Goal: Task Accomplishment & Management: Manage account settings

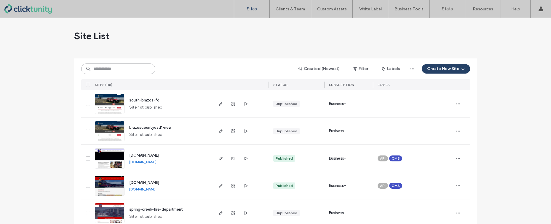
click at [112, 70] on input at bounding box center [118, 68] width 74 height 11
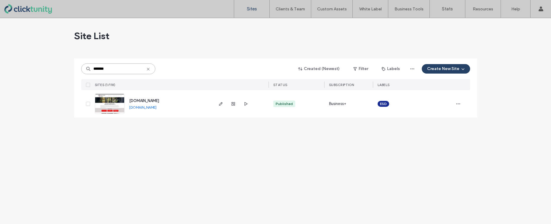
type input "*******"
click at [140, 100] on span "[DOMAIN_NAME]" at bounding box center [144, 100] width 30 height 4
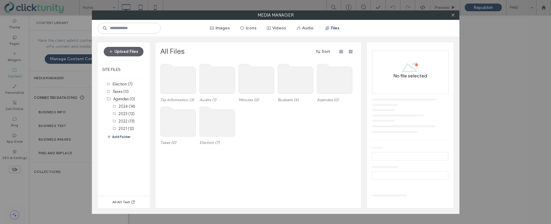
click at [331, 86] on use at bounding box center [334, 79] width 35 height 30
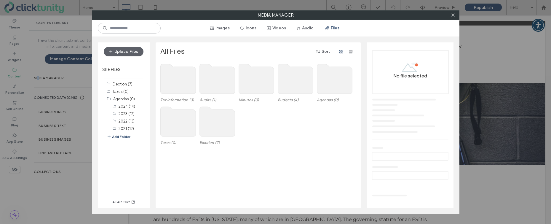
click at [331, 86] on use at bounding box center [334, 79] width 35 height 30
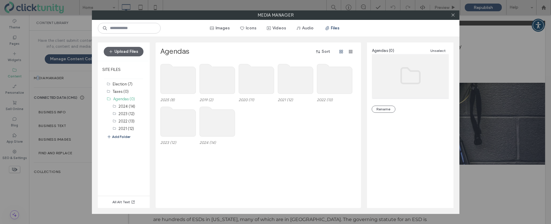
click at [168, 78] on use at bounding box center [177, 79] width 35 height 30
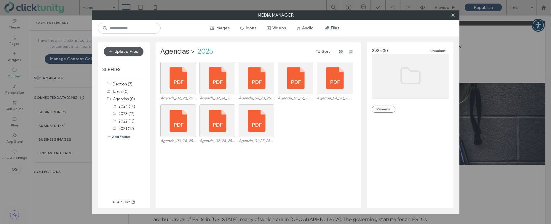
click at [128, 52] on button "Upload Files" at bounding box center [124, 51] width 40 height 9
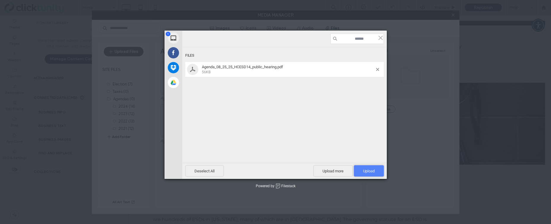
click at [372, 172] on span "Upload 1" at bounding box center [369, 171] width 12 height 4
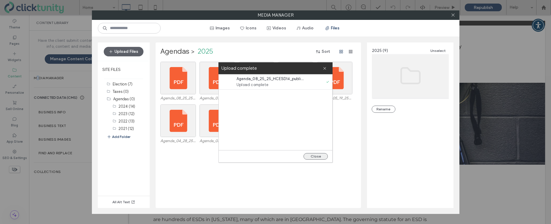
click at [320, 156] on button "Close" at bounding box center [315, 156] width 24 height 7
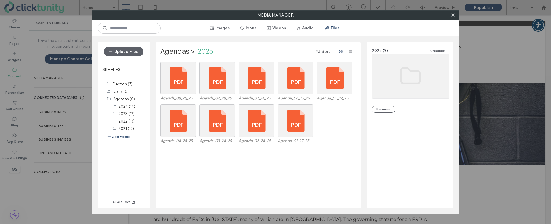
drag, startPoint x: 453, startPoint y: 17, endPoint x: 394, endPoint y: 25, distance: 59.4
click at [453, 17] on span at bounding box center [453, 15] width 4 height 9
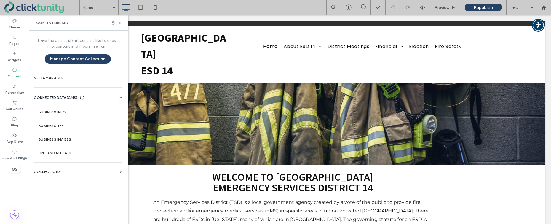
click at [120, 24] on icon at bounding box center [120, 23] width 4 height 4
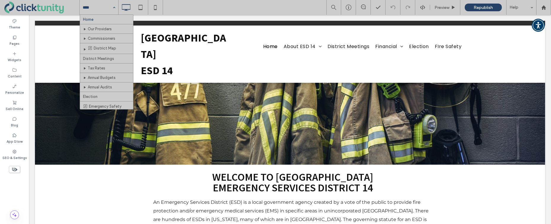
drag, startPoint x: 104, startPoint y: 55, endPoint x: 108, endPoint y: 55, distance: 3.6
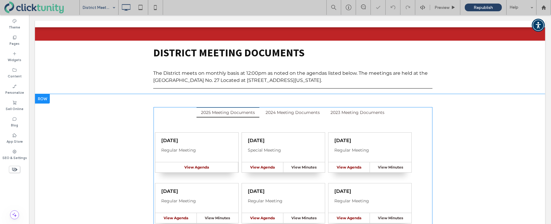
scroll to position [56, 0]
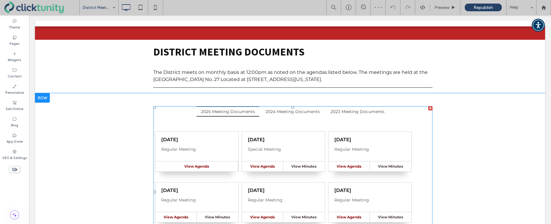
drag, startPoint x: 240, startPoint y: 122, endPoint x: 235, endPoint y: 118, distance: 6.0
click at [240, 122] on span at bounding box center [292, 191] width 279 height 171
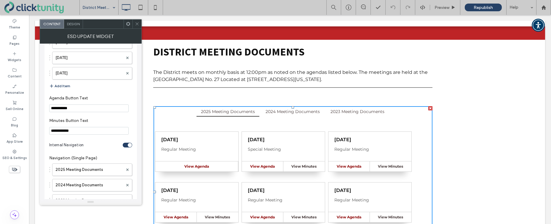
scroll to position [722, 0]
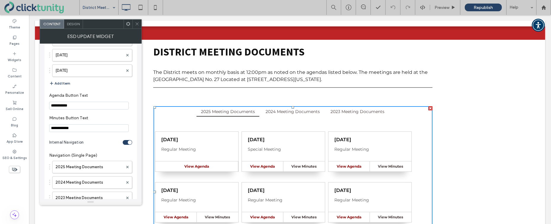
click at [58, 84] on button "Add Item" at bounding box center [59, 83] width 21 height 7
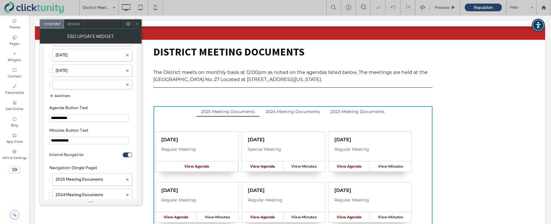
click at [75, 86] on label at bounding box center [89, 84] width 68 height 6
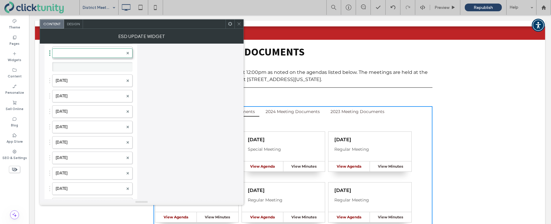
scroll to position [324, 0]
drag, startPoint x: 83, startPoint y: 189, endPoint x: 82, endPoint y: 31, distance: 158.8
click at [76, 66] on label at bounding box center [89, 67] width 68 height 6
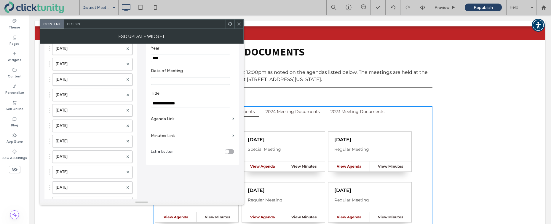
scroll to position [1, 0]
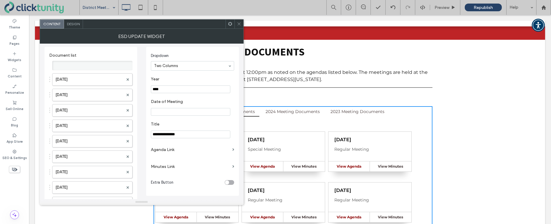
drag, startPoint x: 66, startPoint y: 187, endPoint x: 79, endPoint y: 30, distance: 157.9
drag, startPoint x: 159, startPoint y: 89, endPoint x: 164, endPoint y: 89, distance: 4.5
click at [164, 89] on input "****" at bounding box center [190, 89] width 79 height 8
type input "****"
click at [162, 108] on input "Date of Meeting" at bounding box center [190, 112] width 79 height 8
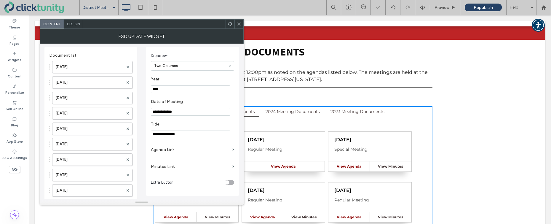
type input "**********"
drag, startPoint x: 184, startPoint y: 134, endPoint x: 124, endPoint y: 131, distance: 59.6
type input "**********"
click at [161, 151] on label "Agenda Link" at bounding box center [190, 149] width 79 height 11
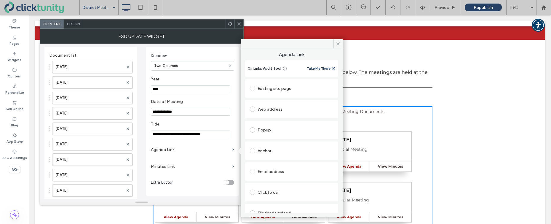
scroll to position [9, 0]
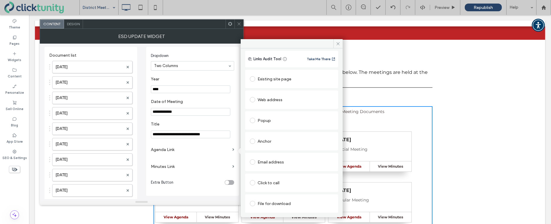
click at [254, 204] on span at bounding box center [252, 203] width 5 height 5
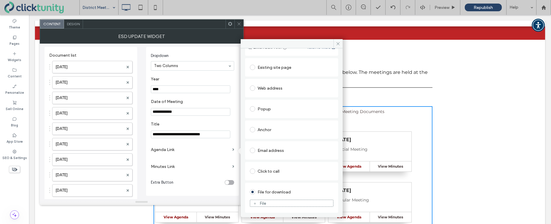
click at [264, 204] on div "File" at bounding box center [263, 203] width 7 height 5
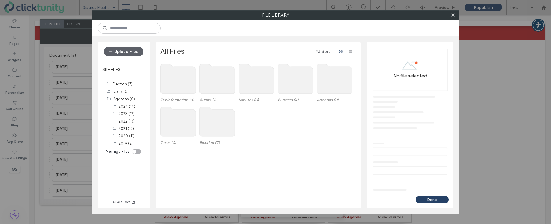
click at [324, 92] on use at bounding box center [334, 79] width 35 height 30
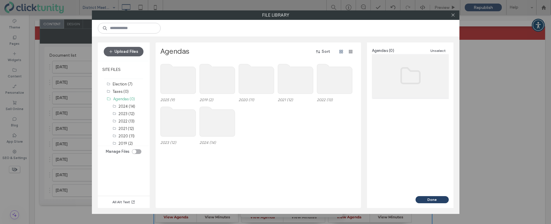
click at [178, 82] on use at bounding box center [177, 79] width 35 height 30
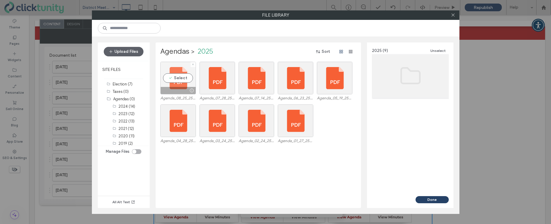
click at [178, 82] on div "Select" at bounding box center [178, 78] width 36 height 33
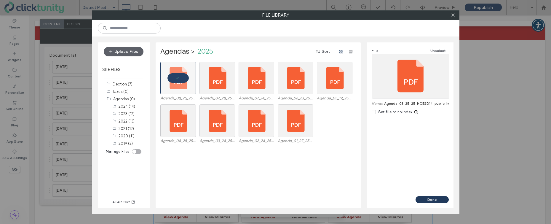
click at [428, 198] on button "Done" at bounding box center [431, 199] width 33 height 7
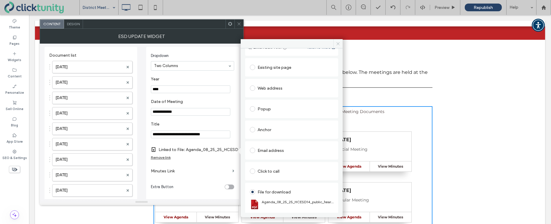
click at [338, 45] on icon at bounding box center [338, 43] width 4 height 4
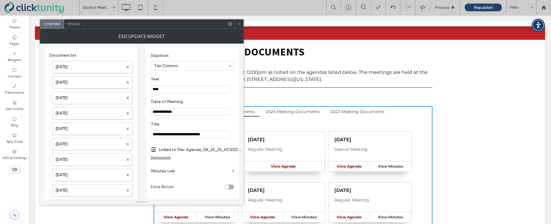
click at [238, 25] on icon at bounding box center [239, 24] width 4 height 4
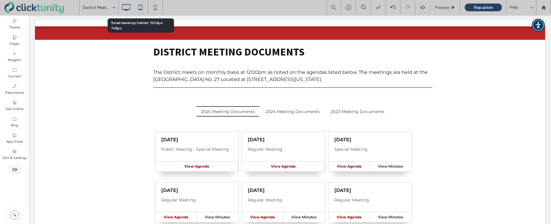
drag, startPoint x: 137, startPoint y: 9, endPoint x: 144, endPoint y: 10, distance: 6.8
click at [138, 9] on icon at bounding box center [140, 7] width 12 height 12
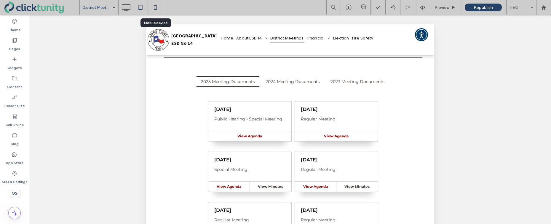
click at [157, 9] on icon at bounding box center [155, 7] width 12 height 12
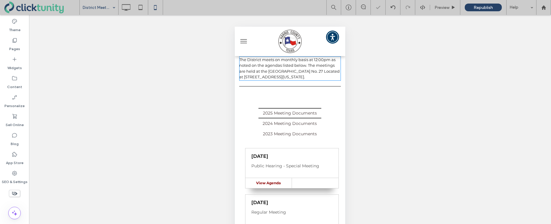
scroll to position [63, 0]
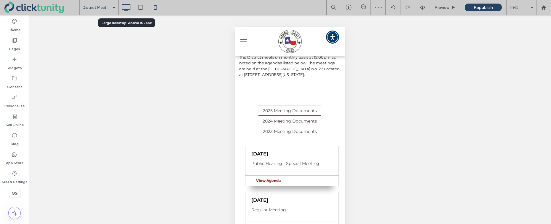
click at [126, 9] on use at bounding box center [126, 7] width 9 height 7
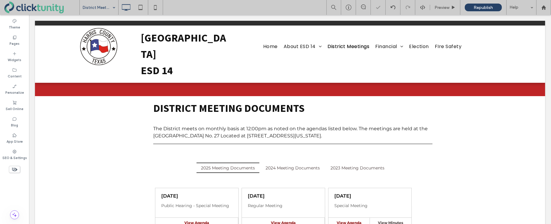
scroll to position [0, 0]
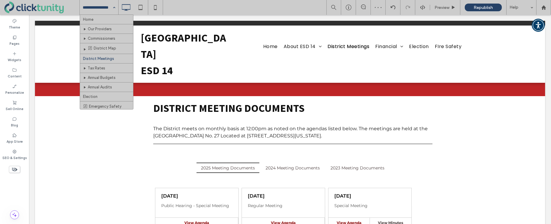
drag, startPoint x: 106, startPoint y: 18, endPoint x: 124, endPoint y: 19, distance: 18.1
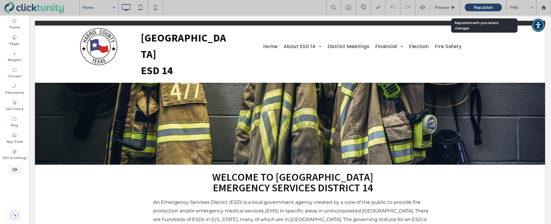
click at [480, 9] on span "Republish" at bounding box center [482, 7] width 19 height 5
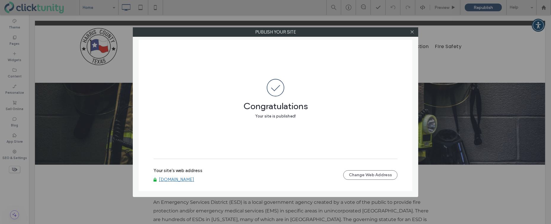
drag, startPoint x: 412, startPoint y: 32, endPoint x: 393, endPoint y: 32, distance: 19.3
click at [411, 32] on icon at bounding box center [412, 32] width 4 height 4
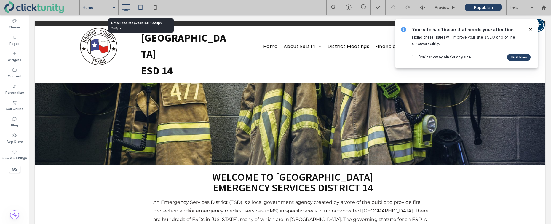
click at [141, 8] on icon at bounding box center [140, 7] width 12 height 12
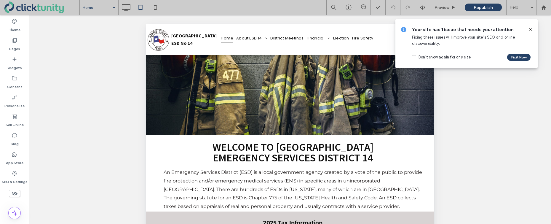
click at [88, 13] on input at bounding box center [98, 7] width 30 height 15
drag, startPoint x: 90, startPoint y: 58, endPoint x: 116, endPoint y: 54, distance: 26.4
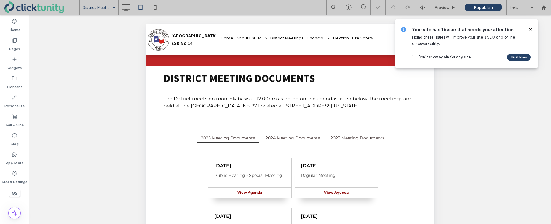
click at [107, 12] on input at bounding box center [98, 7] width 30 height 15
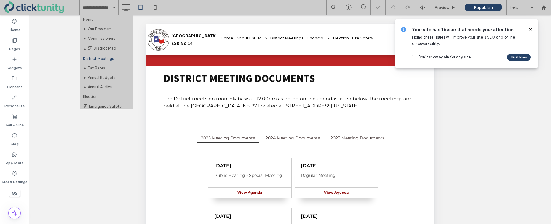
drag, startPoint x: 104, startPoint y: 18, endPoint x: 114, endPoint y: 17, distance: 10.1
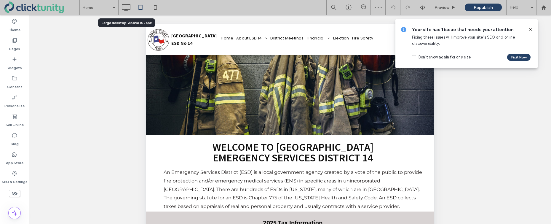
drag, startPoint x: 126, startPoint y: 10, endPoint x: 174, endPoint y: 13, distance: 48.1
click at [126, 10] on use at bounding box center [126, 7] width 9 height 7
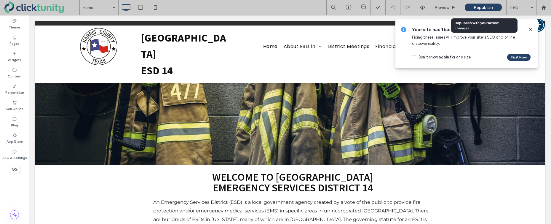
click at [480, 7] on span "Republish" at bounding box center [482, 7] width 19 height 5
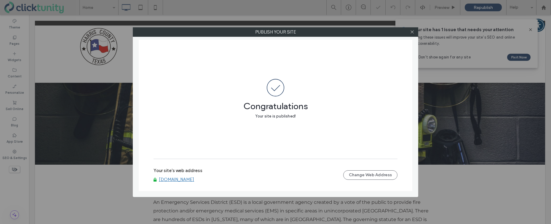
click at [172, 180] on link "www.hcesd14.net" at bounding box center [176, 179] width 35 height 5
drag, startPoint x: 411, startPoint y: 33, endPoint x: 438, endPoint y: 34, distance: 27.0
click at [416, 33] on div at bounding box center [411, 32] width 9 height 9
click at [410, 31] on icon at bounding box center [412, 32] width 4 height 4
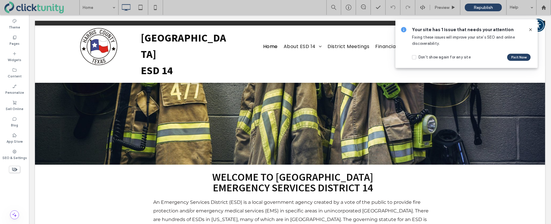
click at [529, 31] on icon at bounding box center [530, 29] width 5 height 5
click at [530, 30] on use at bounding box center [530, 29] width 3 height 3
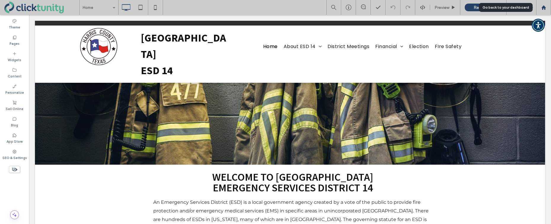
click at [542, 10] on icon at bounding box center [543, 7] width 5 height 5
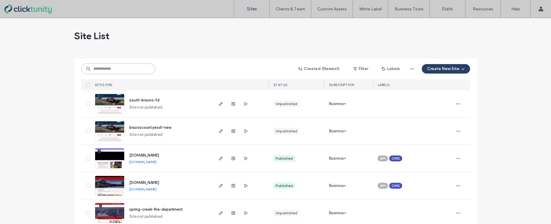
click at [137, 68] on input at bounding box center [118, 68] width 74 height 11
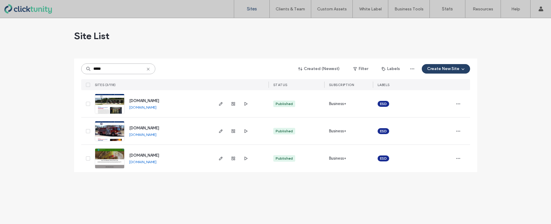
type input "*****"
click at [145, 155] on span "[DOMAIN_NAME]" at bounding box center [144, 155] width 30 height 4
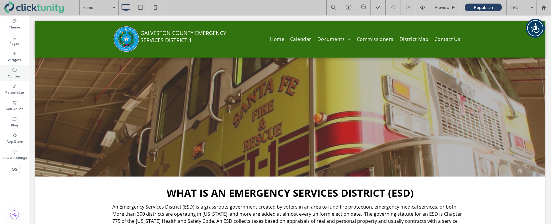
click at [19, 69] on div "Content" at bounding box center [14, 73] width 29 height 16
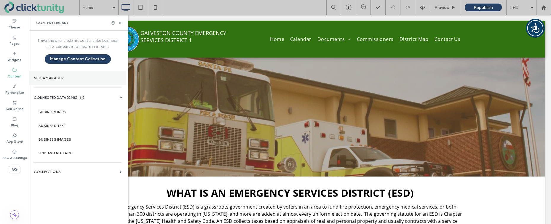
click at [70, 77] on label "Media Manager" at bounding box center [78, 78] width 88 height 4
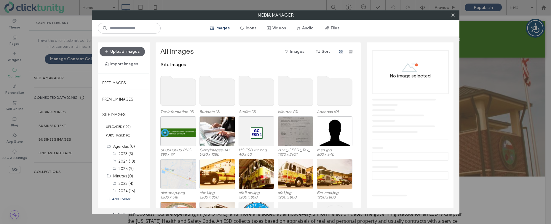
drag, startPoint x: 329, startPoint y: 29, endPoint x: 330, endPoint y: 60, distance: 30.5
click at [330, 29] on button "Files" at bounding box center [332, 27] width 27 height 9
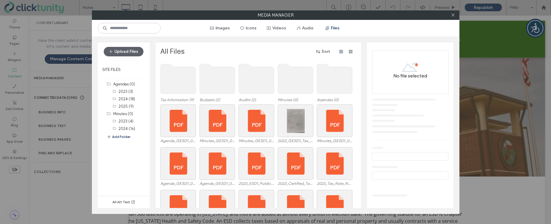
click at [325, 72] on use at bounding box center [334, 79] width 35 height 30
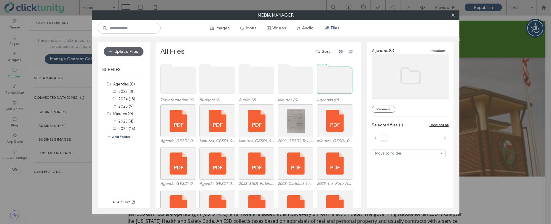
click at [325, 72] on use at bounding box center [334, 79] width 35 height 30
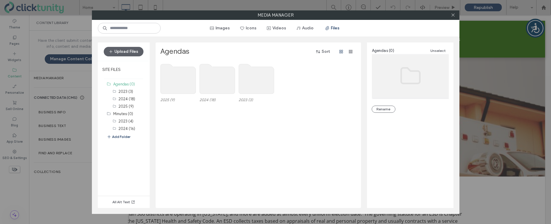
click at [188, 80] on use at bounding box center [177, 79] width 35 height 30
click at [188, 79] on use at bounding box center [177, 79] width 35 height 30
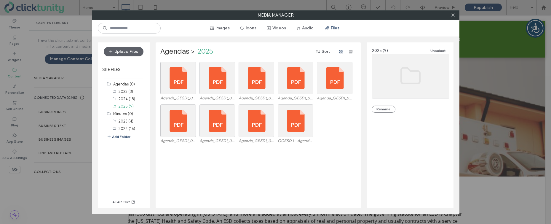
drag, startPoint x: 129, startPoint y: 51, endPoint x: 149, endPoint y: 61, distance: 22.0
click at [129, 52] on button "Upload Files" at bounding box center [124, 51] width 40 height 9
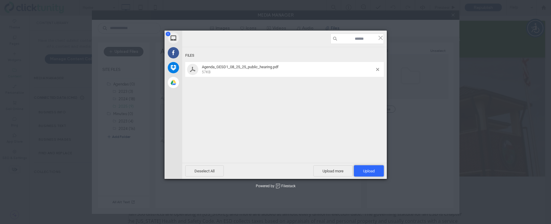
click at [363, 167] on span "Upload 1" at bounding box center [369, 170] width 30 height 11
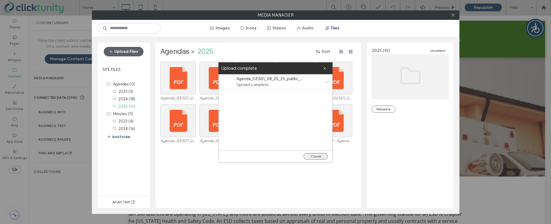
click at [314, 154] on button "Close" at bounding box center [315, 156] width 24 height 7
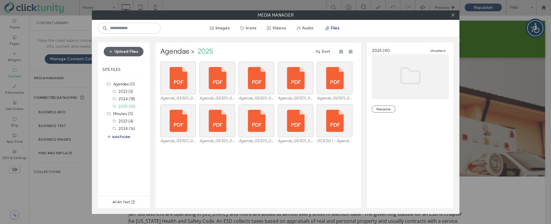
drag, startPoint x: 453, startPoint y: 17, endPoint x: 383, endPoint y: 26, distance: 70.3
click at [453, 17] on icon at bounding box center [453, 15] width 4 height 4
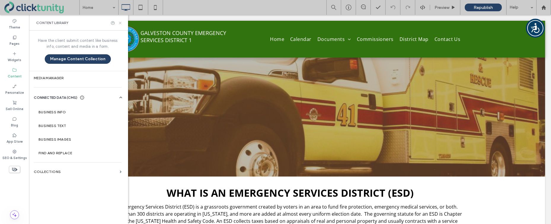
click at [122, 22] on icon at bounding box center [120, 23] width 4 height 4
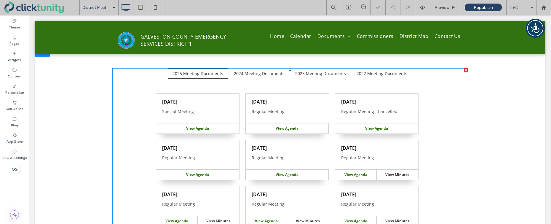
scroll to position [77, 0]
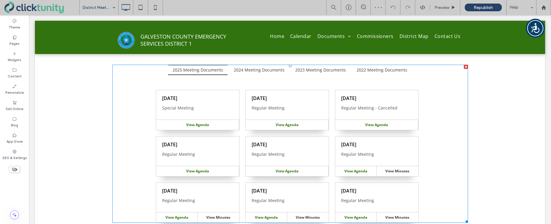
click at [243, 100] on span at bounding box center [289, 144] width 355 height 158
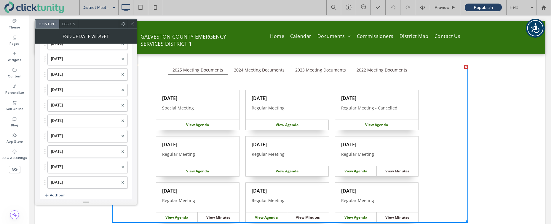
scroll to position [1611, 0]
click at [56, 194] on button "Add Item" at bounding box center [54, 195] width 21 height 7
click at [59, 194] on label at bounding box center [85, 197] width 68 height 6
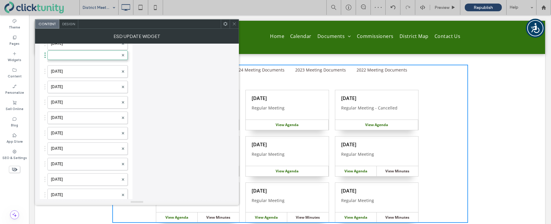
drag, startPoint x: 62, startPoint y: 194, endPoint x: 78, endPoint y: 52, distance: 143.6
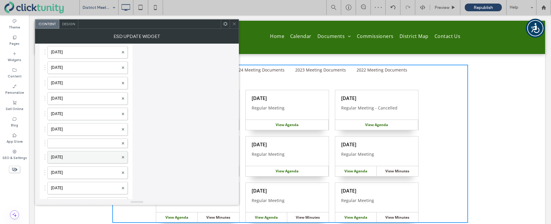
scroll to position [1525, 0]
click at [71, 142] on label at bounding box center [85, 144] width 68 height 6
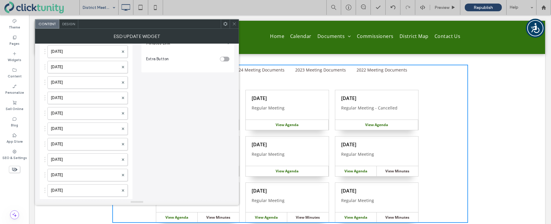
scroll to position [0, 0]
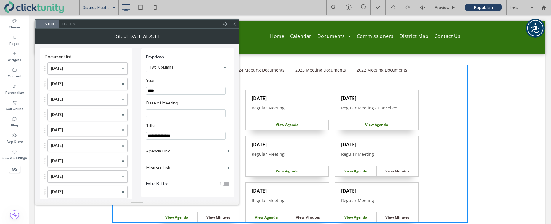
click at [157, 92] on input "****" at bounding box center [185, 91] width 79 height 8
click at [158, 91] on input "****" at bounding box center [185, 91] width 79 height 8
type input "****"
click at [161, 115] on input "Date of Meeting" at bounding box center [185, 113] width 79 height 8
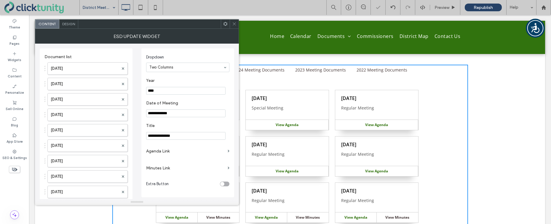
type input "**********"
drag, startPoint x: 179, startPoint y: 135, endPoint x: 132, endPoint y: 133, distance: 46.9
type input "**********"
click at [157, 152] on label "Agenda Link" at bounding box center [185, 150] width 79 height 11
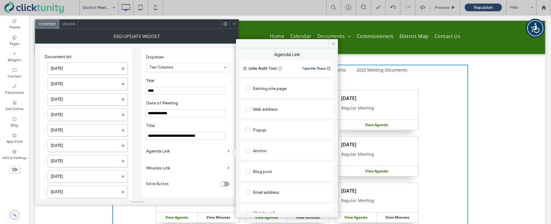
scroll to position [30, 0]
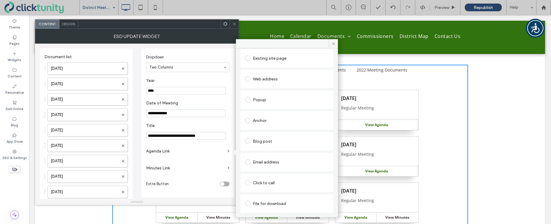
click at [248, 203] on span at bounding box center [247, 203] width 5 height 5
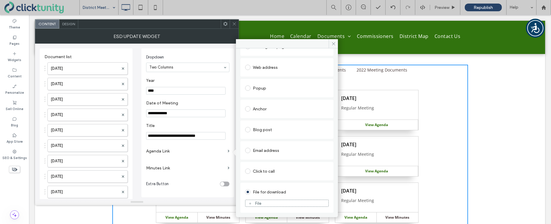
click at [250, 202] on icon at bounding box center [250, 203] width 4 height 4
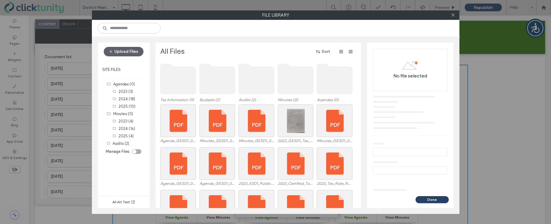
click at [324, 87] on use at bounding box center [334, 79] width 35 height 30
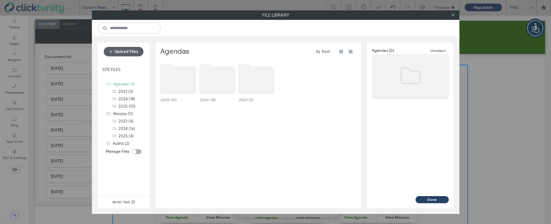
click at [182, 76] on use at bounding box center [177, 79] width 35 height 30
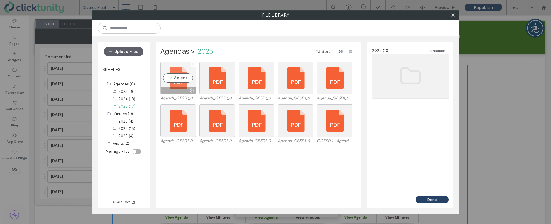
drag, startPoint x: 183, startPoint y: 76, endPoint x: 187, endPoint y: 76, distance: 3.9
click at [183, 76] on div "Select" at bounding box center [178, 78] width 36 height 33
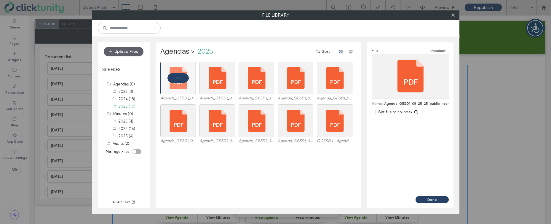
drag, startPoint x: 434, startPoint y: 198, endPoint x: 428, endPoint y: 194, distance: 7.9
click at [434, 198] on button "Done" at bounding box center [431, 199] width 33 height 7
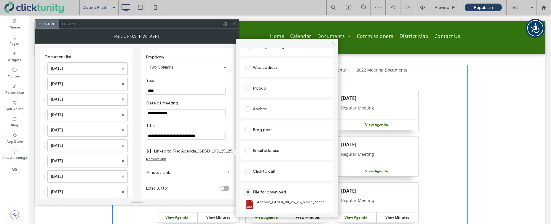
click at [332, 45] on icon at bounding box center [333, 43] width 4 height 4
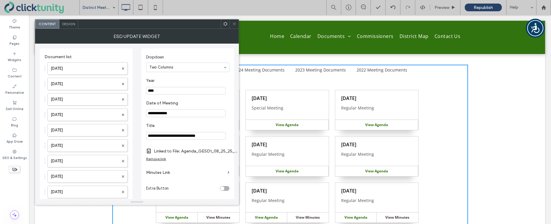
click at [235, 26] on icon at bounding box center [234, 24] width 4 height 4
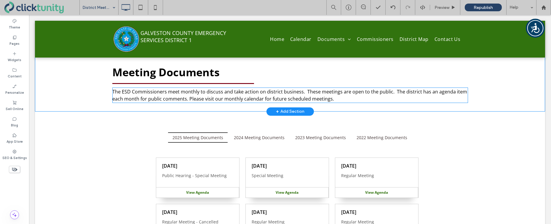
scroll to position [0, 0]
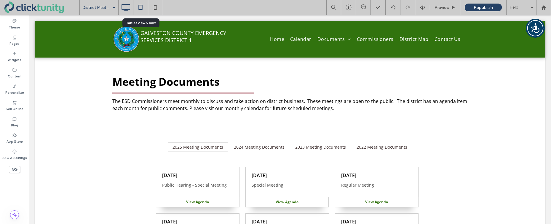
click at [140, 9] on use at bounding box center [141, 7] width 4 height 5
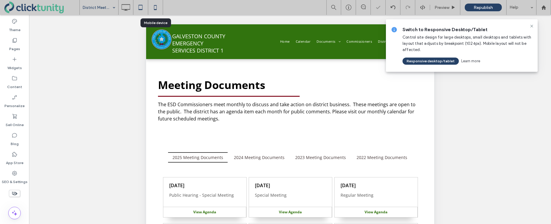
click at [154, 9] on use at bounding box center [155, 7] width 3 height 5
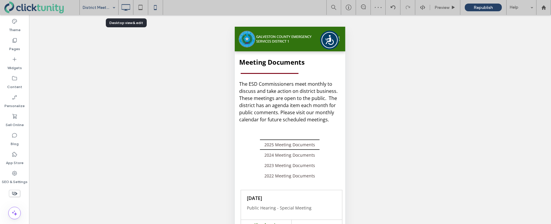
click at [124, 8] on icon at bounding box center [126, 7] width 12 height 12
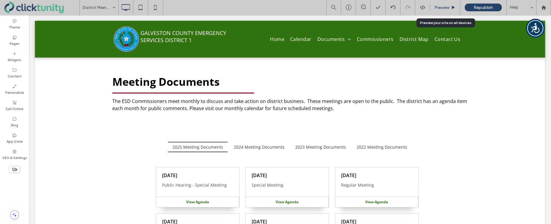
click at [441, 8] on span "Preview" at bounding box center [441, 7] width 15 height 5
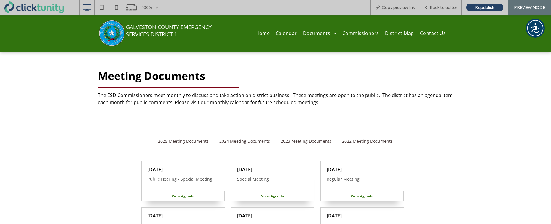
click at [191, 194] on span "View Agenda" at bounding box center [183, 195] width 23 height 5
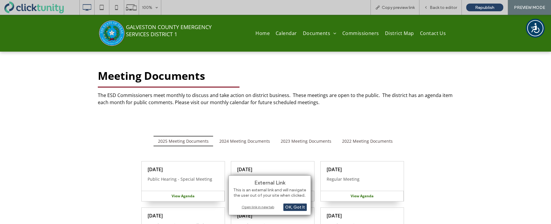
click at [243, 205] on div "Open link in new tab" at bounding box center [270, 207] width 74 height 6
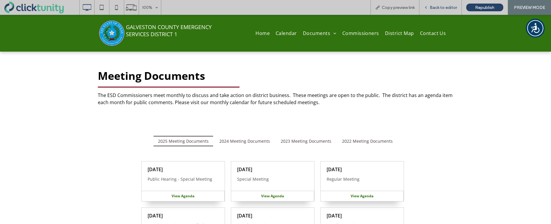
click at [446, 8] on span "Back to editor" at bounding box center [443, 7] width 27 height 5
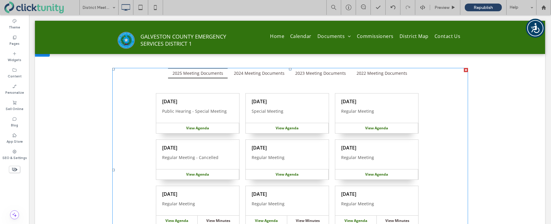
scroll to position [79, 0]
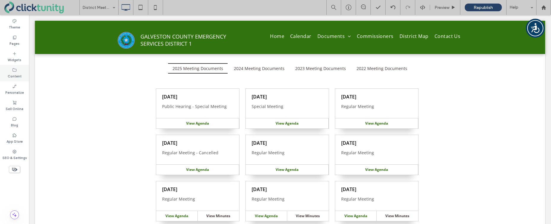
click at [16, 69] on icon at bounding box center [14, 70] width 5 height 5
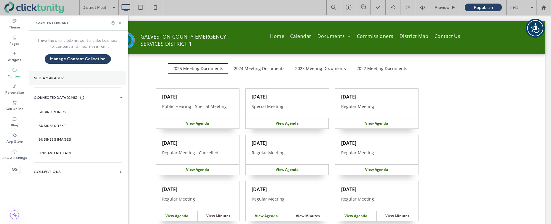
click at [50, 75] on section "Media Manager" at bounding box center [77, 78] width 97 height 14
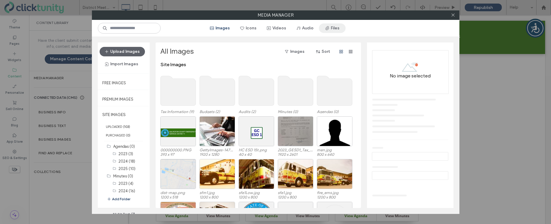
drag, startPoint x: 337, startPoint y: 27, endPoint x: 334, endPoint y: 29, distance: 3.7
click at [337, 27] on button "Files" at bounding box center [332, 27] width 27 height 9
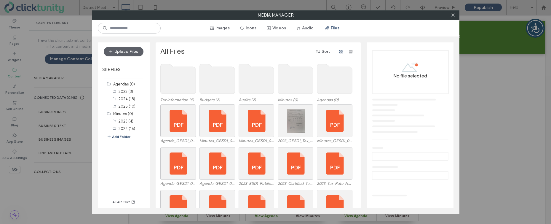
click at [323, 84] on use at bounding box center [334, 79] width 35 height 30
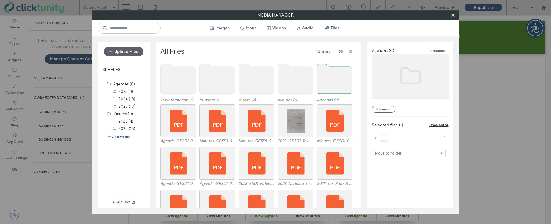
click at [323, 84] on use at bounding box center [334, 79] width 35 height 30
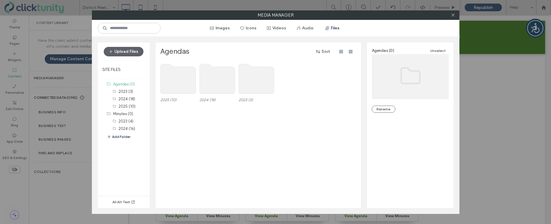
click at [179, 79] on use at bounding box center [177, 79] width 35 height 30
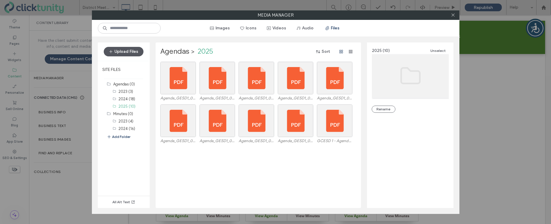
click at [132, 54] on button "Upload Files" at bounding box center [124, 51] width 40 height 9
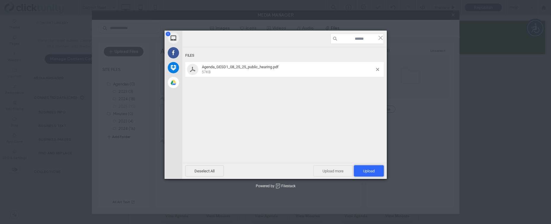
drag, startPoint x: 361, startPoint y: 171, endPoint x: 351, endPoint y: 170, distance: 10.2
click at [361, 171] on span "Upload 1" at bounding box center [369, 170] width 30 height 11
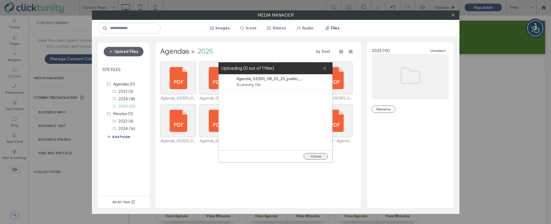
click at [316, 158] on button "Close" at bounding box center [315, 156] width 24 height 7
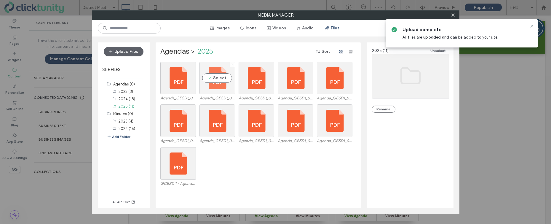
click at [219, 78] on div "Select" at bounding box center [217, 78] width 36 height 33
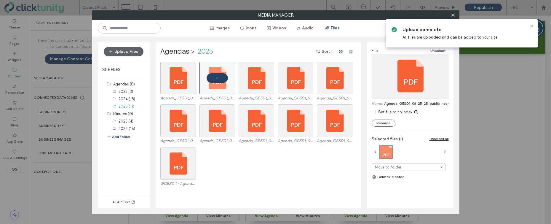
click at [394, 177] on link "Delete Selected" at bounding box center [409, 177] width 77 height 6
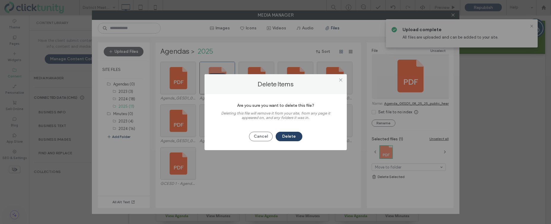
drag, startPoint x: 295, startPoint y: 137, endPoint x: 311, endPoint y: 134, distance: 16.1
click at [295, 137] on button "Delete" at bounding box center [289, 136] width 27 height 9
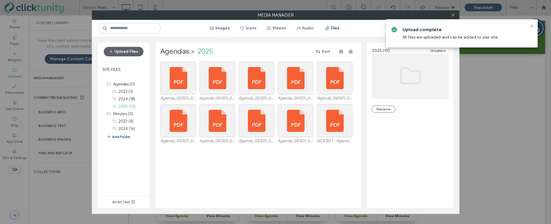
click at [531, 27] on icon at bounding box center [531, 26] width 5 height 5
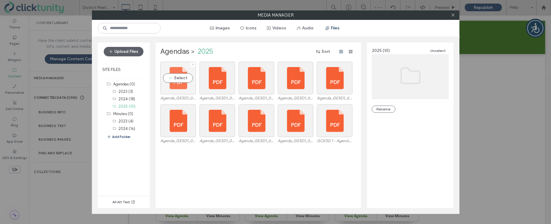
click at [185, 73] on div "Select" at bounding box center [178, 78] width 36 height 33
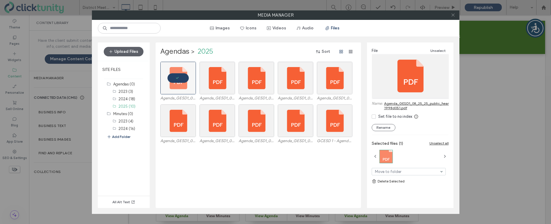
click at [451, 15] on icon at bounding box center [453, 15] width 4 height 4
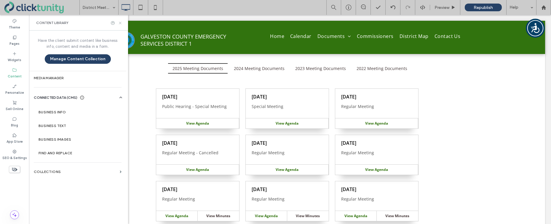
click at [121, 25] on icon at bounding box center [120, 23] width 4 height 4
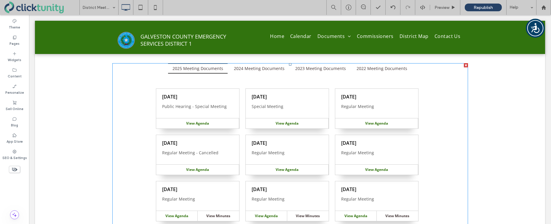
click at [201, 96] on span at bounding box center [289, 165] width 355 height 204
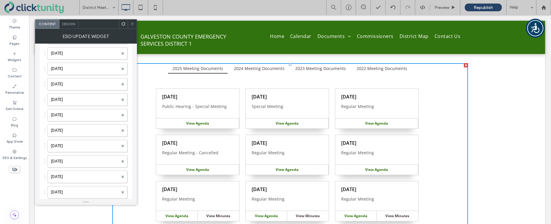
scroll to position [1587, 0]
click at [86, 83] on label "[DATE]" at bounding box center [85, 84] width 68 height 12
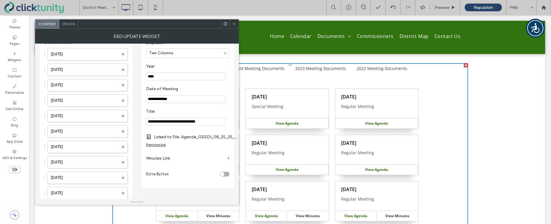
scroll to position [14, 0]
click at [161, 146] on div "Remove link" at bounding box center [156, 144] width 20 height 4
drag, startPoint x: 161, startPoint y: 138, endPoint x: 189, endPoint y: 139, distance: 27.9
click at [161, 138] on label "Agenda Link" at bounding box center [185, 137] width 79 height 11
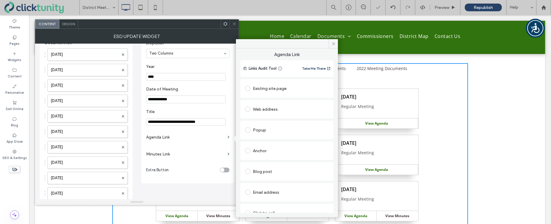
scroll to position [30, 0]
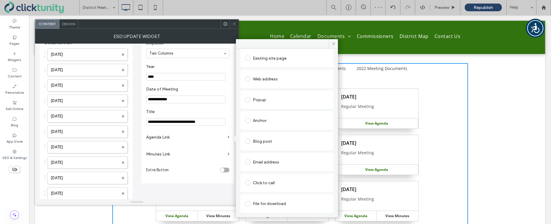
click at [249, 201] on span at bounding box center [247, 203] width 5 height 5
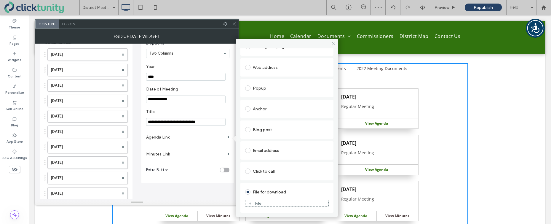
click at [250, 201] on icon at bounding box center [250, 203] width 4 height 4
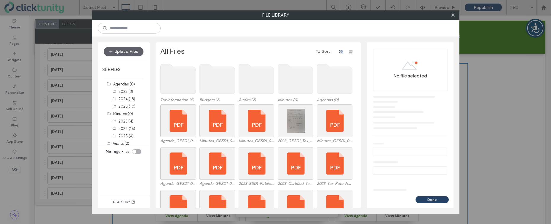
click at [329, 88] on use at bounding box center [334, 79] width 35 height 30
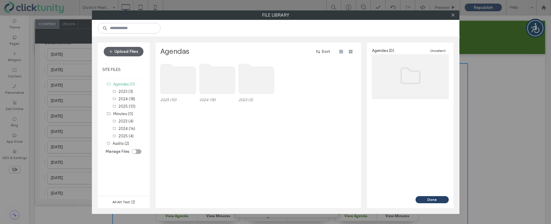
click at [177, 80] on use at bounding box center [177, 79] width 35 height 30
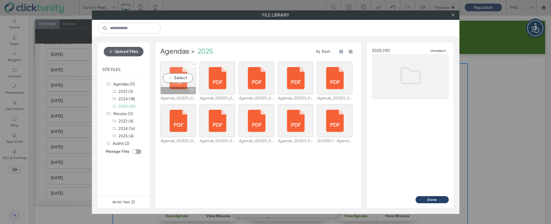
click at [177, 79] on div "Select" at bounding box center [178, 78] width 36 height 33
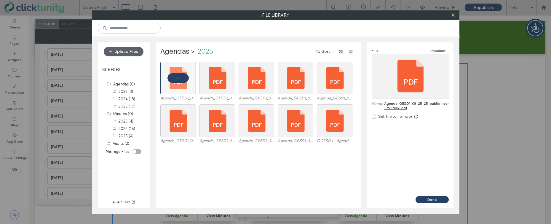
click at [421, 199] on button "Done" at bounding box center [431, 199] width 33 height 7
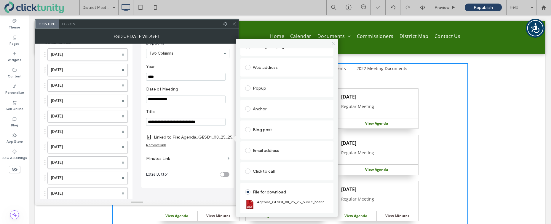
click at [332, 46] on span at bounding box center [333, 43] width 9 height 9
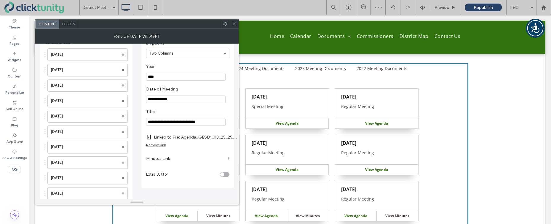
click at [234, 24] on icon at bounding box center [234, 24] width 4 height 4
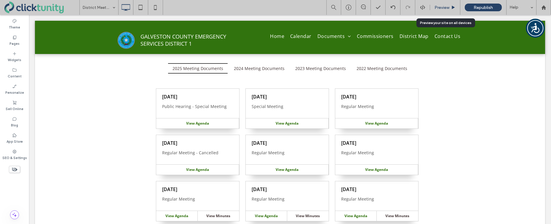
click at [439, 8] on span "Preview" at bounding box center [441, 7] width 15 height 5
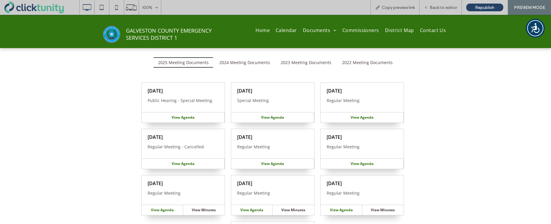
click at [191, 118] on span "View Agenda" at bounding box center [183, 117] width 23 height 5
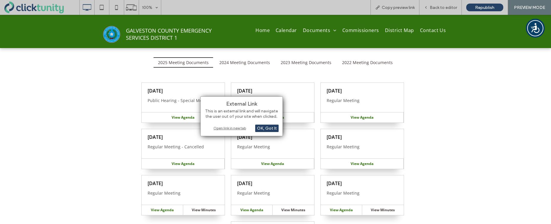
click at [231, 130] on div "Open link in new tab" at bounding box center [241, 128] width 74 height 6
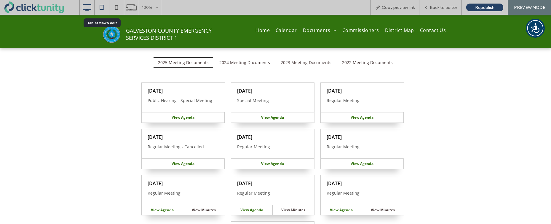
click at [102, 9] on use at bounding box center [102, 7] width 4 height 5
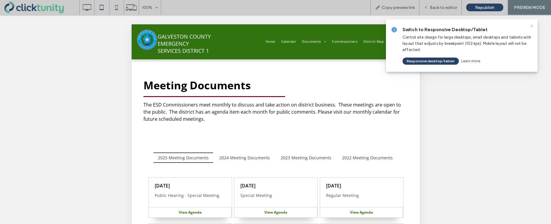
click at [531, 27] on icon at bounding box center [531, 26] width 5 height 5
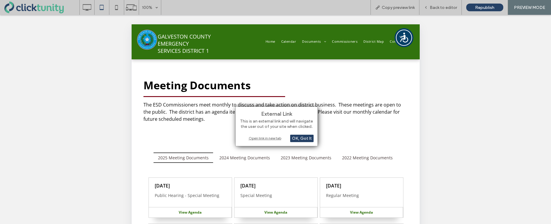
click at [260, 140] on div "Open link in new tab" at bounding box center [276, 138] width 74 height 6
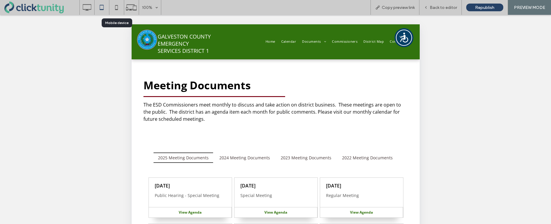
drag, startPoint x: 113, startPoint y: 8, endPoint x: 137, endPoint y: 17, distance: 24.8
click at [113, 9] on icon at bounding box center [116, 7] width 12 height 12
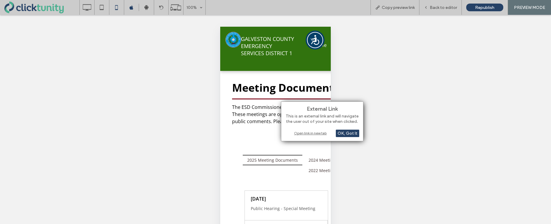
click at [305, 132] on div "Open link in new tab" at bounding box center [322, 133] width 74 height 6
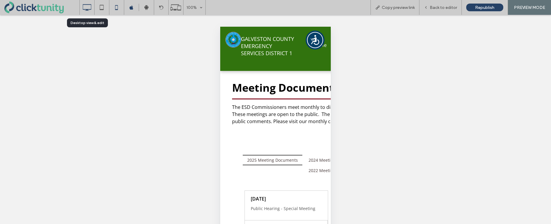
click at [88, 10] on icon at bounding box center [87, 7] width 12 height 12
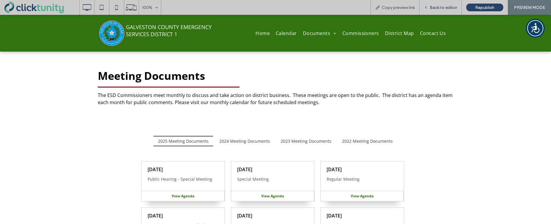
click at [437, 11] on div "Back to editor" at bounding box center [440, 7] width 42 height 15
click at [439, 11] on div "Back to editor" at bounding box center [440, 7] width 42 height 15
click at [435, 9] on span "Back to editor" at bounding box center [443, 7] width 27 height 5
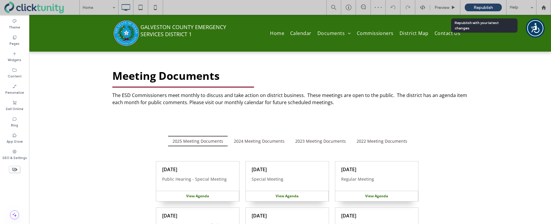
click at [478, 8] on span "Republish" at bounding box center [482, 7] width 19 height 5
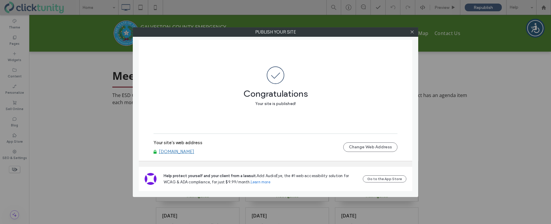
click at [170, 152] on link "[DOMAIN_NAME]" at bounding box center [176, 151] width 35 height 5
click at [0, 0] on div "Publish your site Congratulations Your site is published! Your site's web addre…" at bounding box center [275, 112] width 551 height 224
drag, startPoint x: 413, startPoint y: 31, endPoint x: 433, endPoint y: 30, distance: 19.9
click at [413, 31] on icon at bounding box center [412, 32] width 4 height 4
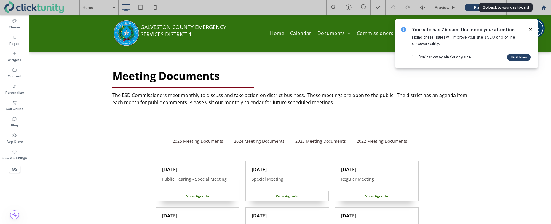
click at [544, 9] on use at bounding box center [543, 7] width 4 height 4
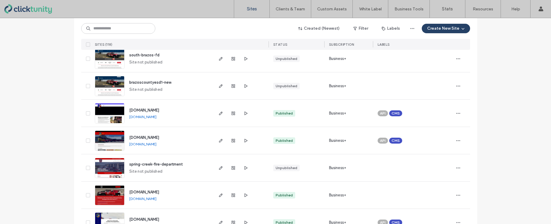
scroll to position [62, 0]
